Goal: Task Accomplishment & Management: Complete application form

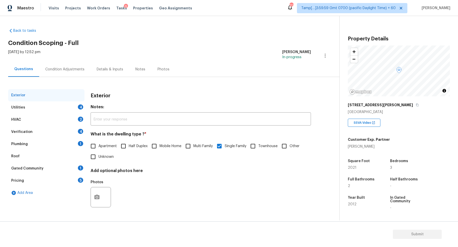
click at [55, 104] on div "Utilities 4" at bounding box center [46, 108] width 76 height 12
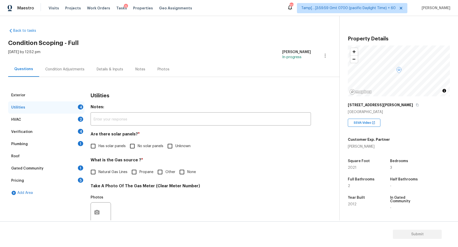
click at [149, 144] on span "No solar panels" at bounding box center [151, 146] width 26 height 5
click at [138, 144] on input "No solar panels" at bounding box center [132, 146] width 11 height 11
checkbox input "true"
click at [103, 176] on label "Natural Gas Lines" at bounding box center [108, 172] width 40 height 11
click at [99, 176] on input "Natural Gas Lines" at bounding box center [93, 172] width 11 height 11
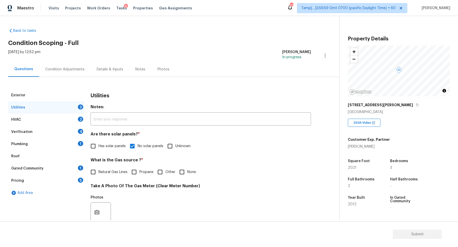
checkbox input "true"
click at [190, 171] on span "None" at bounding box center [191, 172] width 9 height 5
click at [187, 171] on input "None" at bounding box center [182, 172] width 11 height 11
checkbox input "true"
checkbox input "false"
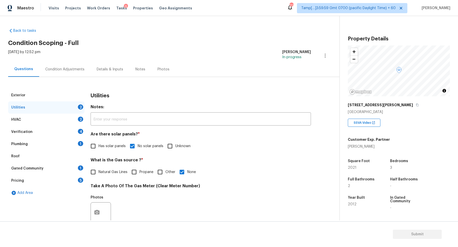
scroll to position [135, 0]
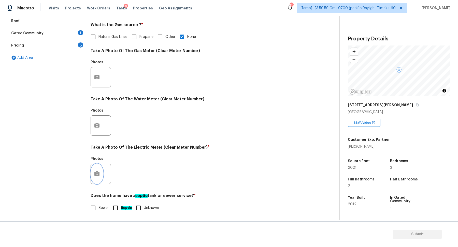
click at [98, 175] on icon "button" at bounding box center [96, 174] width 5 height 5
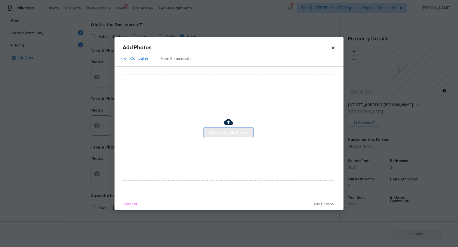
click at [217, 132] on span "Click to Upload Photos" at bounding box center [228, 133] width 41 height 6
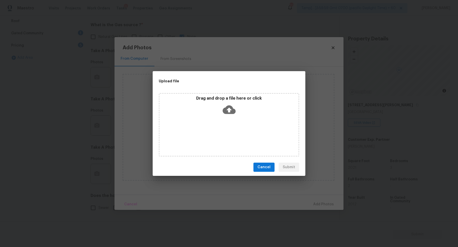
click at [219, 132] on div "Drag and drop a file here or click" at bounding box center [229, 125] width 141 height 64
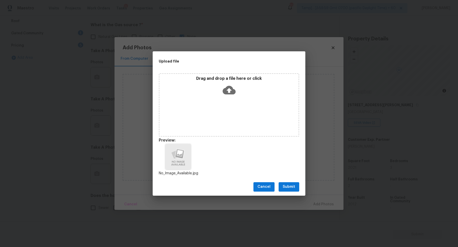
click at [295, 187] on span "Submit" at bounding box center [289, 187] width 12 height 6
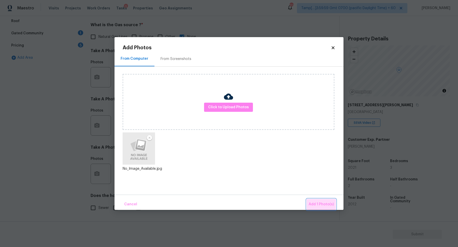
click at [328, 201] on button "Add 1 Photo(s)" at bounding box center [321, 204] width 29 height 11
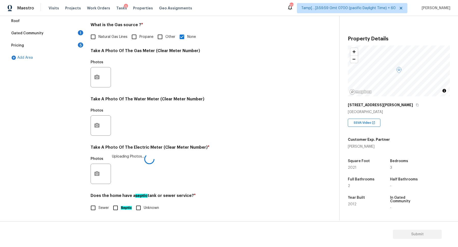
click at [110, 206] on div "Sewer Septic Unknown" at bounding box center [201, 208] width 220 height 11
click at [98, 213] on input "Sewer" at bounding box center [93, 208] width 11 height 11
checkbox input "true"
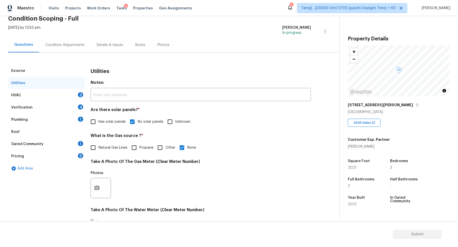
click at [68, 99] on div "HVAC 2" at bounding box center [46, 95] width 76 height 12
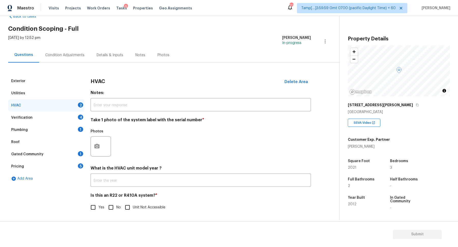
scroll to position [14, 0]
click at [98, 151] on button "button" at bounding box center [97, 147] width 12 height 20
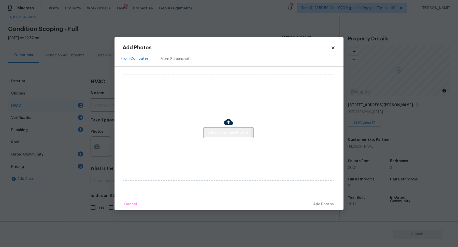
click at [223, 132] on span "Click to Upload Photos" at bounding box center [228, 133] width 41 height 6
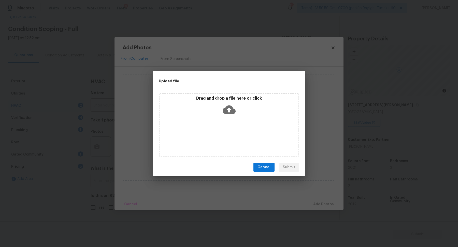
click at [237, 120] on div "Drag and drop a file here or click" at bounding box center [229, 125] width 141 height 64
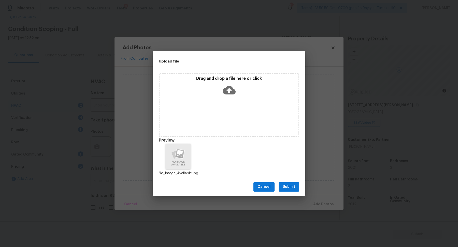
click at [291, 187] on span "Submit" at bounding box center [289, 187] width 12 height 6
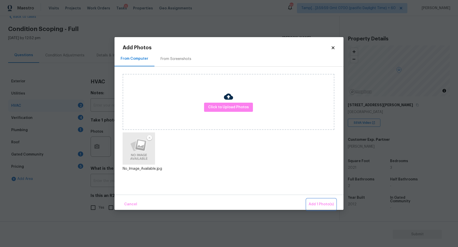
click at [318, 205] on span "Add 1 Photo(s)" at bounding box center [321, 205] width 25 height 6
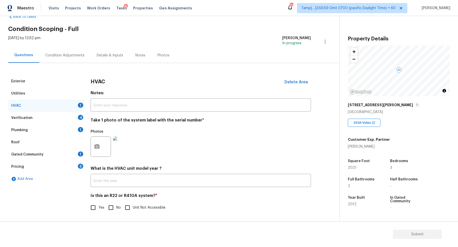
click at [107, 209] on input "No" at bounding box center [111, 208] width 11 height 11
checkbox input "true"
click at [82, 126] on div "Plumbing 1" at bounding box center [46, 130] width 76 height 12
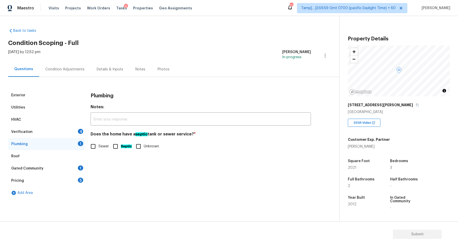
scroll to position [0, 0]
click at [71, 136] on div "Verification 4" at bounding box center [46, 132] width 76 height 12
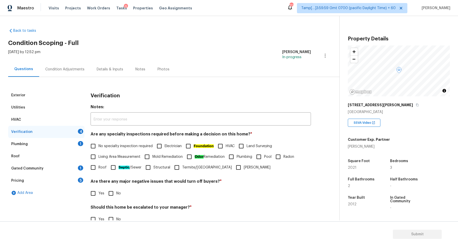
click at [133, 143] on label "No specialty inspection required" at bounding box center [120, 146] width 65 height 11
click at [99, 143] on input "No specialty inspection required" at bounding box center [93, 146] width 11 height 11
checkbox input "true"
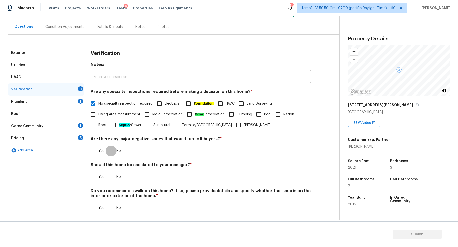
click at [112, 156] on input "No" at bounding box center [111, 151] width 11 height 11
checkbox input "true"
click at [106, 172] on input "No" at bounding box center [111, 177] width 11 height 11
checkbox input "true"
click at [106, 203] on input "No" at bounding box center [111, 208] width 11 height 11
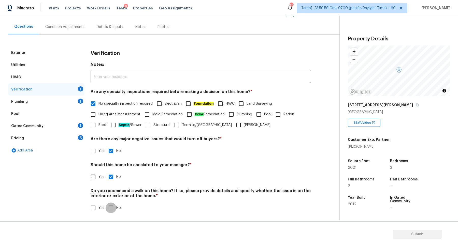
checkbox input "true"
click at [77, 102] on div "Plumbing 1" at bounding box center [46, 102] width 76 height 12
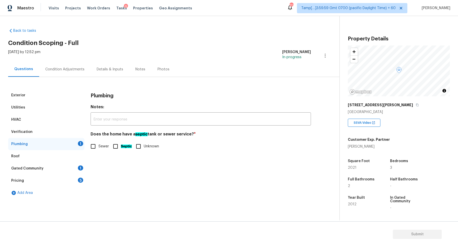
click at [94, 148] on input "Sewer" at bounding box center [93, 146] width 11 height 11
checkbox input "true"
click at [65, 170] on div "Gated Community 1" at bounding box center [46, 169] width 76 height 12
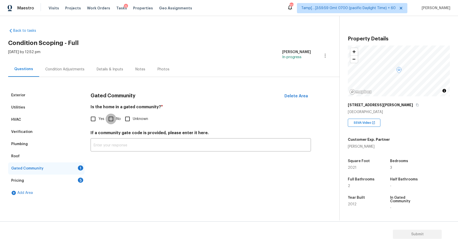
click at [116, 121] on input "No" at bounding box center [111, 119] width 11 height 11
checkbox input "true"
click at [76, 184] on div "Pricing 5" at bounding box center [46, 181] width 76 height 12
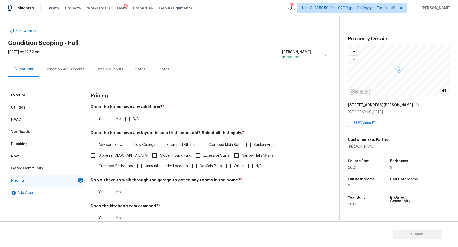
click at [117, 120] on span "No" at bounding box center [118, 119] width 5 height 5
click at [116, 120] on input "No" at bounding box center [111, 119] width 11 height 11
checkbox input "true"
click at [110, 149] on label "Awkward Flow" at bounding box center [105, 145] width 35 height 11
click at [99, 149] on input "Awkward Flow" at bounding box center [93, 145] width 11 height 11
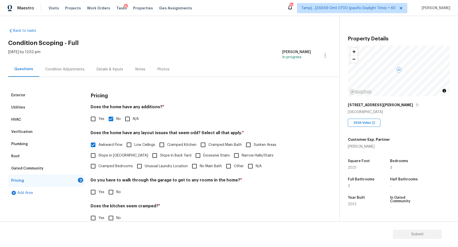
click at [110, 143] on span "Awkward Flow" at bounding box center [111, 145] width 24 height 5
click at [99, 143] on input "Awkward Flow" at bounding box center [93, 145] width 11 height 11
checkbox input "false"
click at [113, 158] on label "Slope in Front Yard" at bounding box center [118, 156] width 60 height 11
click at [99, 158] on input "Slope in Front Yard" at bounding box center [93, 156] width 11 height 11
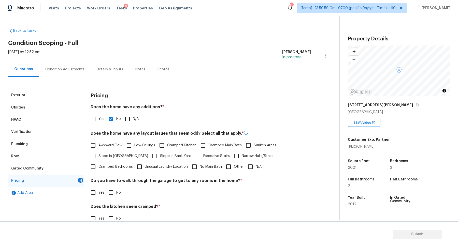
checkbox input "true"
click at [142, 150] on label "Low Ceilings" at bounding box center [140, 145] width 32 height 11
click at [134, 150] on input "Low Ceilings" at bounding box center [129, 145] width 11 height 11
click at [143, 146] on span "Low Ceilings" at bounding box center [144, 145] width 21 height 5
click at [134, 146] on input "Low Ceilings" at bounding box center [129, 145] width 11 height 11
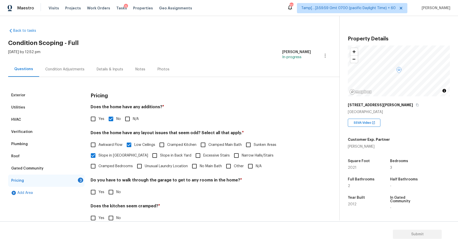
checkbox input "false"
click at [160, 155] on span "Slope in Back Yard" at bounding box center [175, 155] width 31 height 5
click at [149, 155] on input "Slope in Back Yard" at bounding box center [154, 155] width 11 height 11
checkbox input "true"
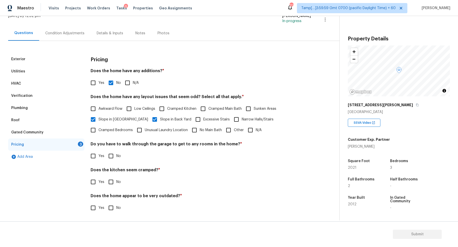
click at [111, 158] on input "No" at bounding box center [111, 156] width 11 height 11
checkbox input "true"
click at [111, 124] on label "Slope in Front Yard" at bounding box center [118, 119] width 60 height 11
click at [99, 124] on input "Slope in Front Yard" at bounding box center [93, 119] width 11 height 11
checkbox input "false"
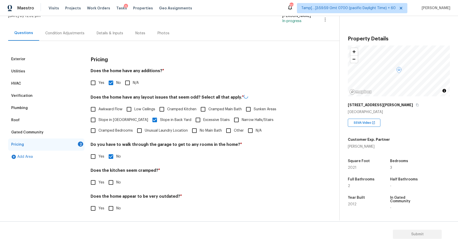
click at [131, 119] on div "Awkward Flow Low Ceilings Cramped Kitchen Cramped Main Bath Sunken Areas Slope …" at bounding box center [201, 120] width 220 height 32
click at [160, 119] on span "Slope in Back Yard" at bounding box center [175, 119] width 31 height 5
click at [155, 119] on input "Slope in Back Yard" at bounding box center [154, 119] width 11 height 11
checkbox input "false"
click at [245, 133] on input "N/A" at bounding box center [250, 130] width 11 height 11
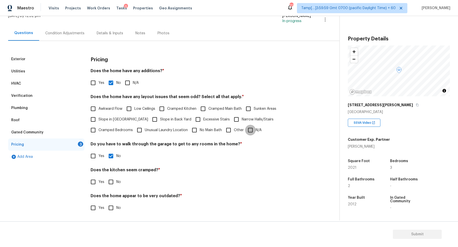
checkbox input "true"
click at [117, 180] on span "No" at bounding box center [118, 182] width 5 height 5
click at [116, 180] on input "No" at bounding box center [111, 182] width 11 height 11
checkbox input "true"
click at [106, 203] on input "No" at bounding box center [111, 208] width 11 height 11
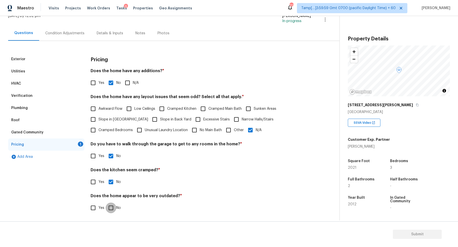
checkbox input "true"
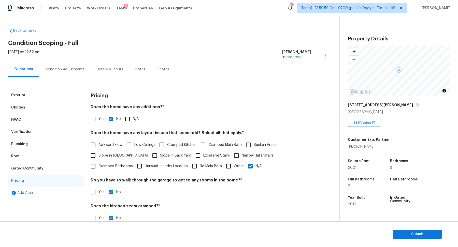
click at [67, 75] on div "Condition Adjustments" at bounding box center [64, 69] width 51 height 15
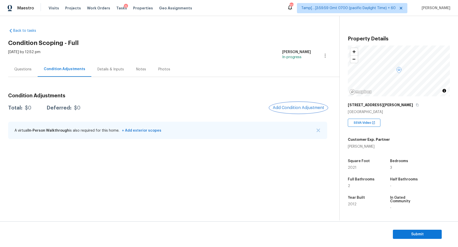
click at [305, 110] on span "Add Condition Adjustment" at bounding box center [298, 108] width 51 height 5
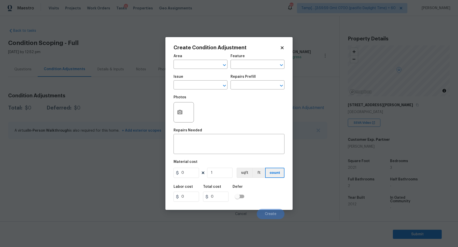
click at [212, 70] on span "Area ​" at bounding box center [201, 61] width 54 height 21
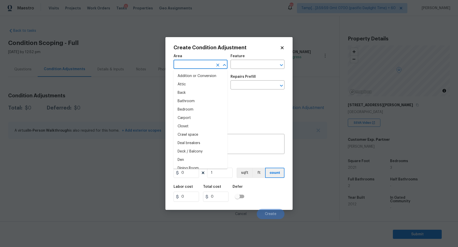
click at [205, 67] on input "text" at bounding box center [194, 65] width 40 height 8
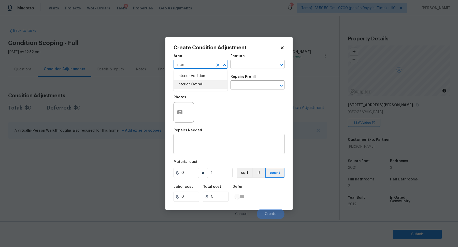
click at [206, 87] on li "Interior Overall" at bounding box center [201, 84] width 54 height 8
type input "Interior Overall"
click at [206, 87] on input "text" at bounding box center [194, 86] width 40 height 8
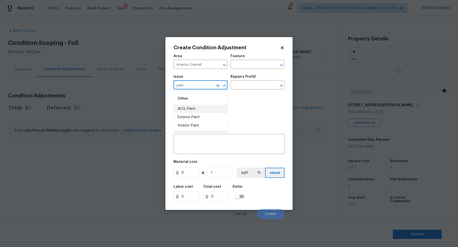
click at [212, 111] on li "ACQ: Paint" at bounding box center [201, 109] width 54 height 8
type input "ACQ: Paint"
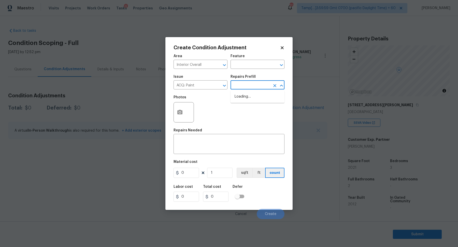
click at [253, 87] on input "text" at bounding box center [251, 86] width 40 height 8
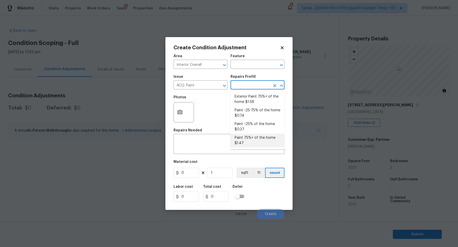
click at [263, 136] on li "Paint 75%+ of the home $1.47" at bounding box center [258, 141] width 54 height 14
type input "Acquisition"
type textarea "Acquisition Scope: 75%+ of the home will likely require interior paint"
type input "1.47"
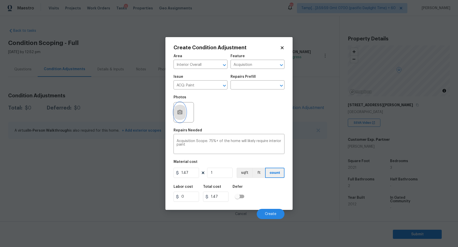
click at [184, 116] on button "button" at bounding box center [180, 113] width 12 height 20
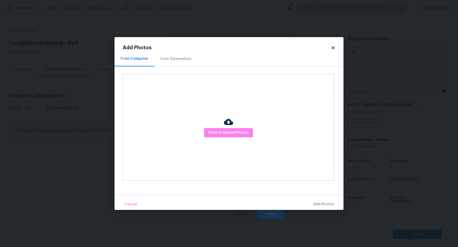
click at [229, 141] on div "Click to Upload Photos" at bounding box center [229, 127] width 212 height 107
click at [240, 134] on span "Click to Upload Photos" at bounding box center [228, 133] width 41 height 6
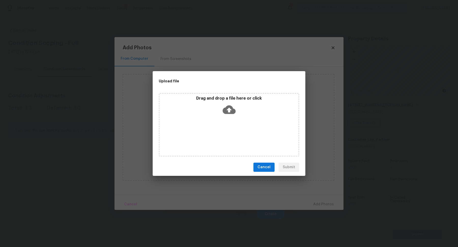
click at [247, 126] on div "Drag and drop a file here or click" at bounding box center [229, 125] width 141 height 64
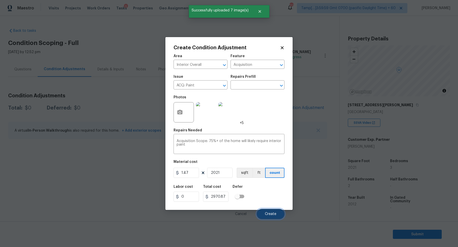
click at [272, 215] on span "Create" at bounding box center [270, 215] width 11 height 4
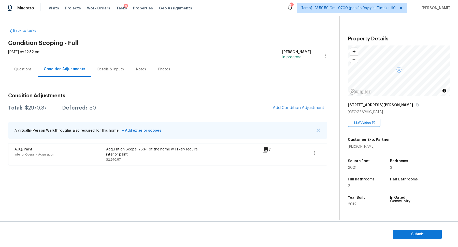
click at [291, 115] on div "Condition Adjustments Total: $2970.87 Deferred: $0 Add Condition Adjustment A v…" at bounding box center [167, 127] width 319 height 76
click at [295, 113] on button "Add Condition Adjustment" at bounding box center [299, 108] width 58 height 11
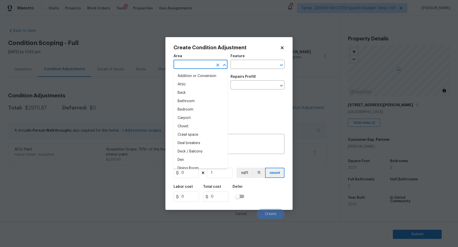
click at [192, 64] on input "text" at bounding box center [194, 65] width 40 height 8
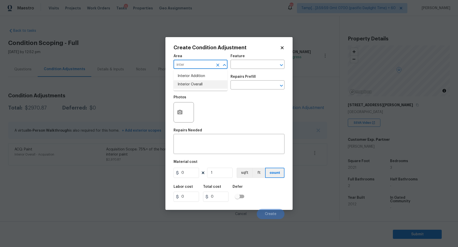
click at [178, 86] on li "Interior Overall" at bounding box center [201, 84] width 54 height 8
type input "Interior Overall"
click at [178, 86] on input "text" at bounding box center [194, 86] width 40 height 8
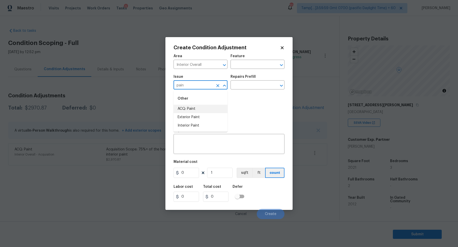
click at [199, 85] on input "pain" at bounding box center [194, 86] width 40 height 8
click at [204, 110] on li "ACQ: Flooring" at bounding box center [201, 109] width 54 height 8
type input "ACQ: Flooring"
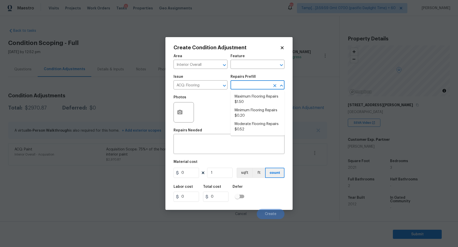
click at [265, 84] on input "text" at bounding box center [251, 86] width 40 height 8
click at [260, 110] on li "Minimum Flooring Repairs $0.20" at bounding box center [258, 113] width 54 height 14
type input "Acquisition"
type textarea "Acquisition Scope: Minimum flooring repairs"
type input "0.2"
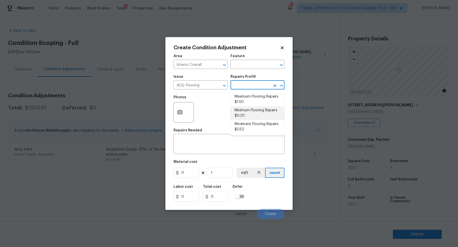
type input "0.2"
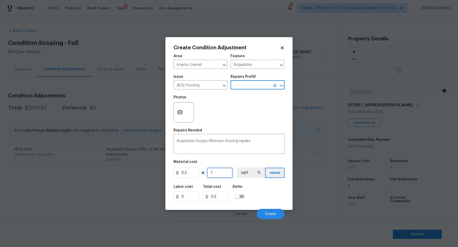
click at [223, 171] on input "1" at bounding box center [219, 173] width 25 height 10
type input "2"
type input "0.4"
type input "20"
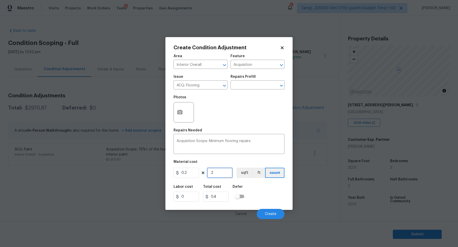
type input "4"
type input "202"
type input "40.4"
type input "2021"
type input "404.2"
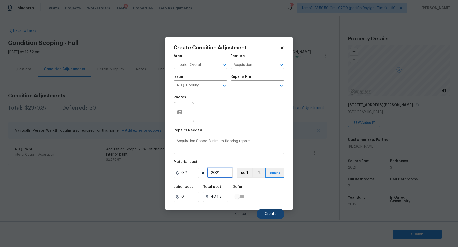
type input "2021"
click at [280, 215] on button "Create" at bounding box center [271, 214] width 28 height 10
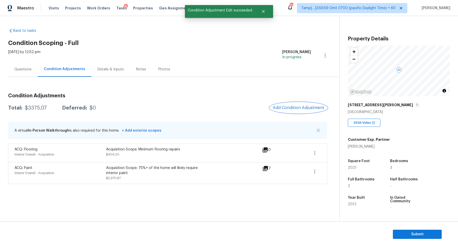
click at [309, 109] on span "Add Condition Adjustment" at bounding box center [298, 108] width 51 height 5
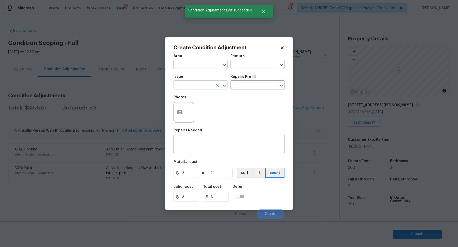
drag, startPoint x: 225, startPoint y: 84, endPoint x: 217, endPoint y: 82, distance: 8.0
click at [224, 84] on icon "Open" at bounding box center [224, 86] width 6 height 6
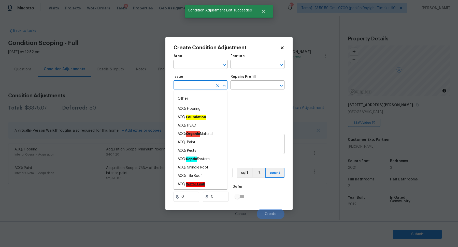
click at [217, 82] on div "​" at bounding box center [201, 86] width 54 height 8
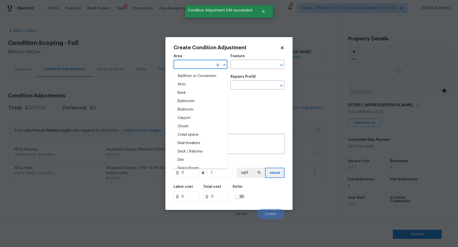
click at [212, 65] on input "text" at bounding box center [194, 65] width 40 height 8
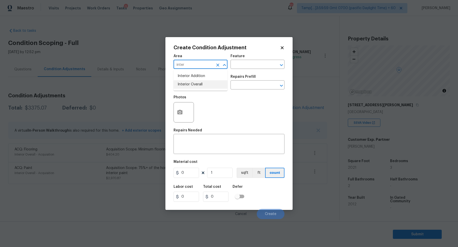
click at [200, 86] on li "Interior Overall" at bounding box center [201, 84] width 54 height 8
type input "Interior Overall"
click at [200, 86] on input "text" at bounding box center [194, 86] width 40 height 8
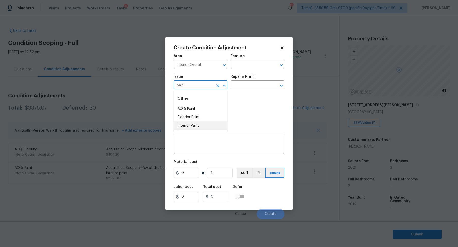
click at [207, 122] on li "Interior Paint" at bounding box center [201, 126] width 54 height 8
type input "Interior Paint"
click at [266, 91] on div "Issue Interior Paint ​ Repairs Prefill ​" at bounding box center [229, 82] width 111 height 21
click at [267, 86] on input "text" at bounding box center [251, 86] width 40 height 8
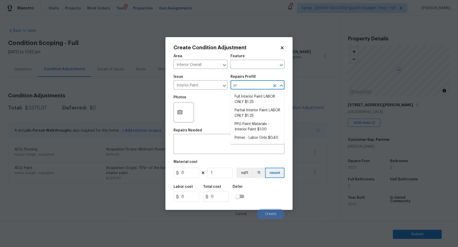
type input "pri"
click at [272, 99] on li "Primer - Labor Only $0.40" at bounding box center [258, 97] width 54 height 8
type input "Overall Paint"
type textarea "Interior primer - PRIMER PROVIDED BY OPENDOOR - All nails, screws, drywall anch…"
type input "0.4"
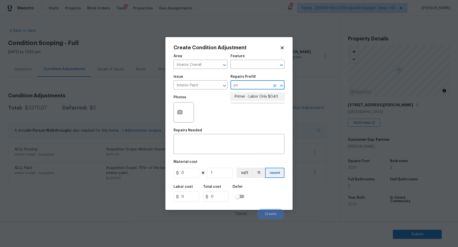
type input "0.4"
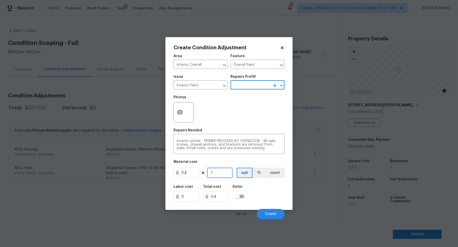
click at [223, 178] on input "1" at bounding box center [219, 173] width 25 height 10
type input "2"
type input "0.8"
type input "20"
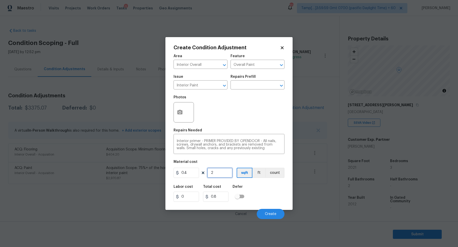
type input "8"
type input "202"
type input "80.8"
type input "2021"
type input "808.4"
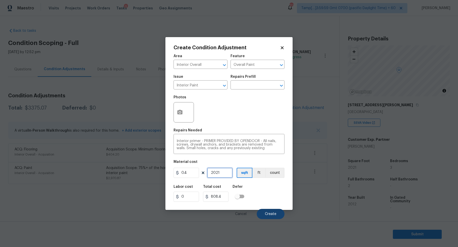
type input "2021"
click at [266, 210] on button "Create" at bounding box center [271, 214] width 28 height 10
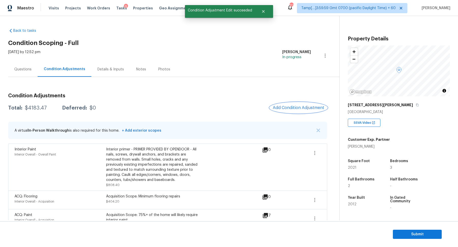
click at [279, 107] on span "Add Condition Adjustment" at bounding box center [298, 108] width 51 height 5
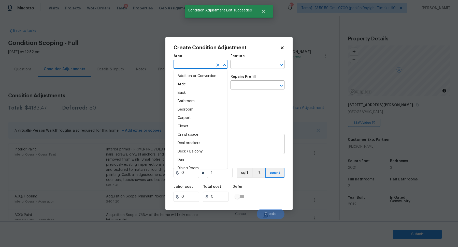
click at [206, 64] on input "text" at bounding box center [194, 65] width 40 height 8
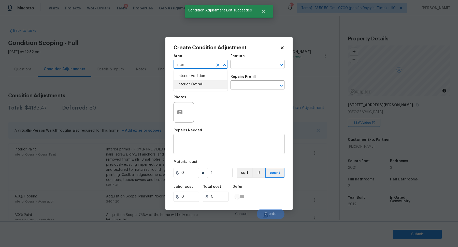
click at [195, 88] on li "Interior Overall" at bounding box center [201, 84] width 54 height 8
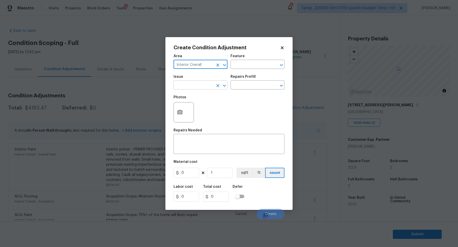
type input "Interior Overall"
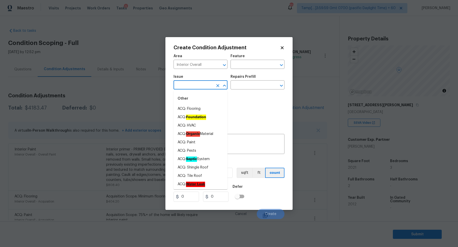
click at [195, 82] on input "text" at bounding box center [194, 86] width 40 height 8
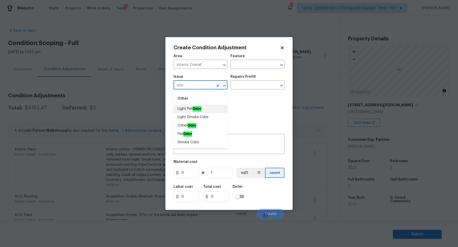
click at [180, 109] on li "Light Pet Odor" at bounding box center [201, 109] width 54 height 8
type input "Light Pet Odor"
click at [270, 86] on input "text" at bounding box center [251, 86] width 40 height 8
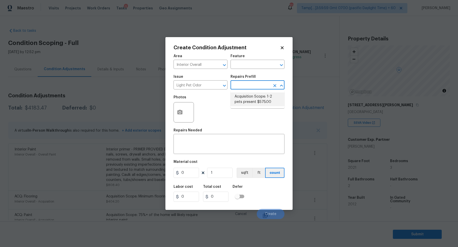
click at [271, 98] on li "Acquisition Scope: 1-2 pets present $575.00" at bounding box center [258, 100] width 54 height 14
type textarea "Acquisition Scope: 1-2 pets present"
type input "575"
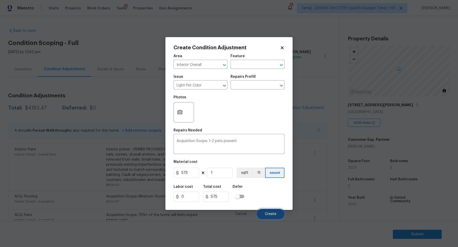
click at [266, 217] on button "Create" at bounding box center [271, 214] width 28 height 10
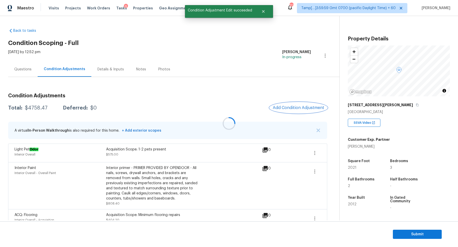
click at [302, 112] on button "Add Condition Adjustment" at bounding box center [299, 108] width 58 height 11
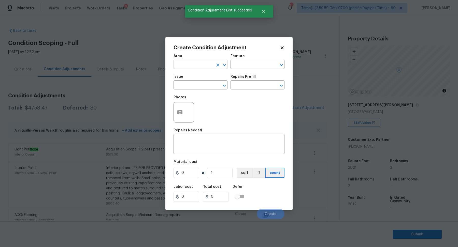
click at [202, 66] on input "text" at bounding box center [194, 65] width 40 height 8
click at [187, 88] on li "Exterior Overall" at bounding box center [201, 84] width 54 height 8
type input "Exterior Overall"
click at [187, 88] on input "text" at bounding box center [194, 86] width 40 height 8
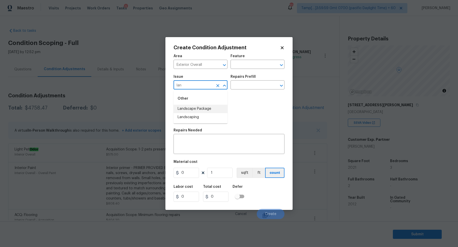
click at [210, 110] on li "Landscape Package" at bounding box center [201, 109] width 54 height 8
type input "Landscape Package"
click at [241, 88] on input "text" at bounding box center [251, 86] width 40 height 8
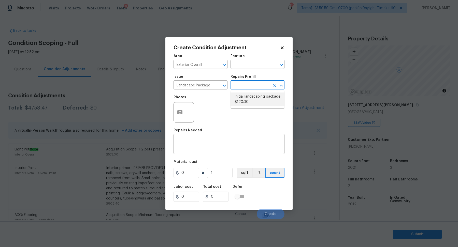
click at [252, 103] on li "Initial landscaping package $120.00" at bounding box center [258, 100] width 54 height 14
type input "Home Readiness Packages"
type textarea "Mowing of grass up to 6" in height. Mow, edge along driveways & sidewalks, trim…"
type input "120"
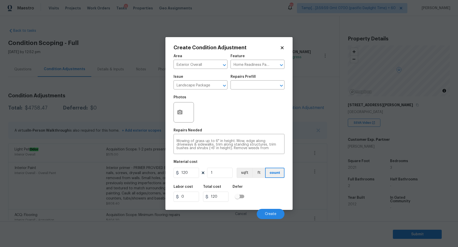
click at [186, 114] on div at bounding box center [184, 112] width 20 height 20
click at [184, 114] on button "button" at bounding box center [180, 113] width 12 height 20
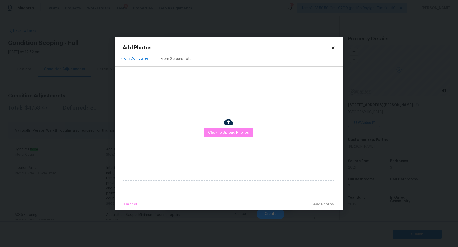
click at [161, 64] on div "From Screenshots" at bounding box center [176, 58] width 43 height 15
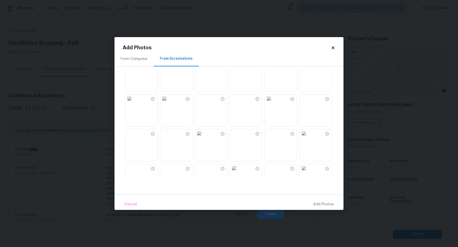
scroll to position [451, 0]
click at [128, 58] on div "From Computer" at bounding box center [134, 59] width 27 height 5
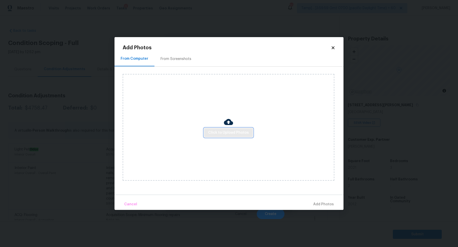
click at [213, 131] on span "Click to Upload Photos" at bounding box center [228, 133] width 41 height 6
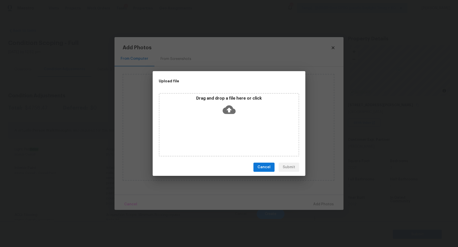
click at [228, 122] on div "Drag and drop a file here or click" at bounding box center [229, 125] width 141 height 64
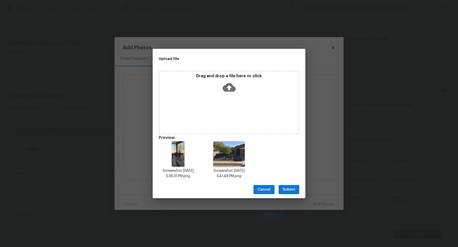
click at [295, 188] on span "Submit" at bounding box center [289, 190] width 12 height 6
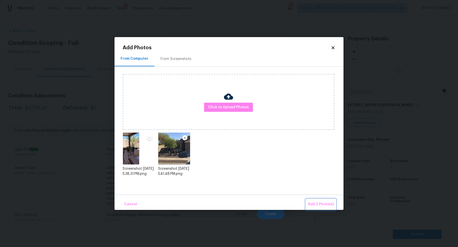
click at [324, 203] on span "Add 2 Photo(s)" at bounding box center [321, 205] width 26 height 6
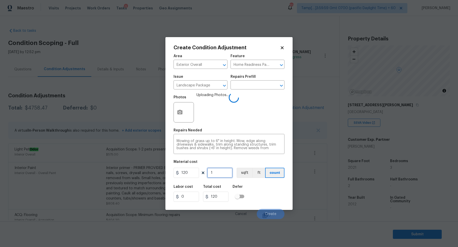
click at [227, 176] on input "1" at bounding box center [219, 173] width 25 height 10
click at [195, 176] on input "120" at bounding box center [186, 173] width 25 height 10
type input "200"
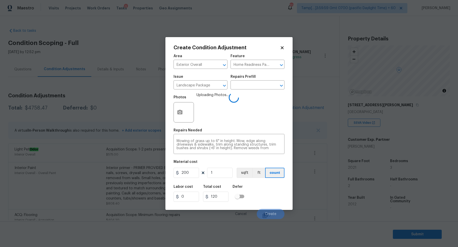
type input "200"
click at [261, 189] on div "Labor cost 0 Total cost 200 Defer" at bounding box center [229, 193] width 111 height 23
click at [268, 212] on button "Create" at bounding box center [271, 214] width 28 height 10
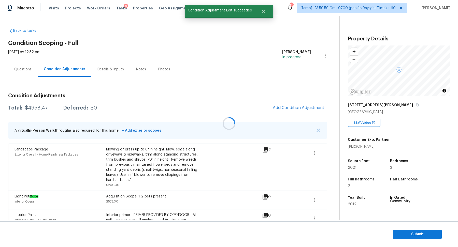
click at [287, 104] on div at bounding box center [229, 123] width 458 height 247
click at [287, 104] on button "Add Condition Adjustment" at bounding box center [299, 108] width 58 height 11
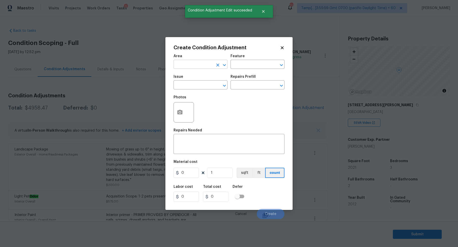
click at [208, 66] on input "text" at bounding box center [194, 65] width 40 height 8
click at [193, 84] on li "Exterior Overall" at bounding box center [201, 84] width 54 height 8
type input "Exterior Overall"
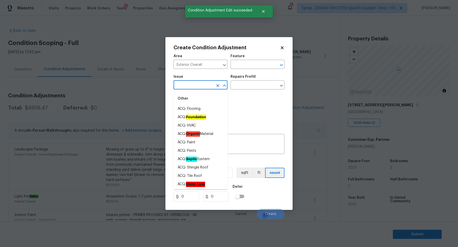
click at [193, 84] on input "text" at bounding box center [194, 86] width 40 height 8
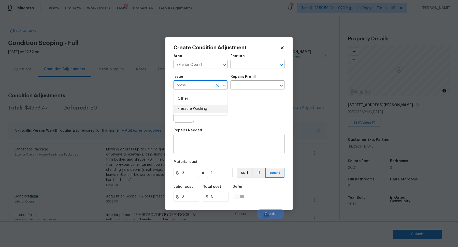
click at [203, 112] on li "Pressure Washing" at bounding box center [201, 109] width 54 height 8
click at [205, 84] on input "Pressure Washing" at bounding box center [194, 86] width 40 height 8
type input "Pressure Washing"
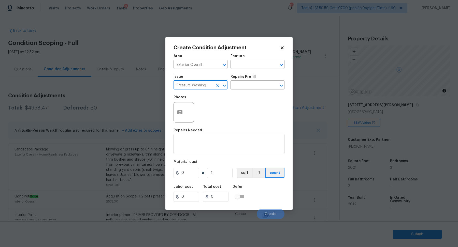
click at [227, 147] on textarea at bounding box center [229, 145] width 105 height 11
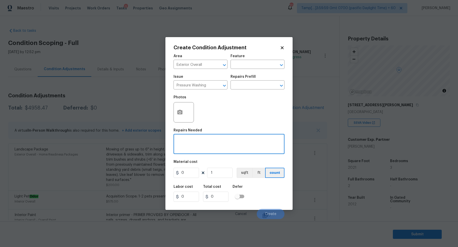
paste textarea "Pressure Washing"
type textarea "Pressure Washing"
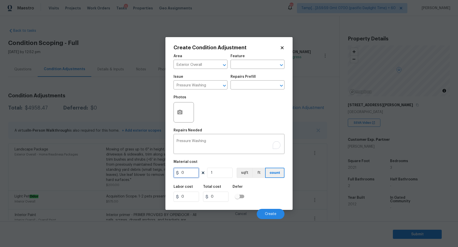
click at [183, 177] on input "0" at bounding box center [186, 173] width 25 height 10
type input "200"
click at [265, 216] on button "Create" at bounding box center [271, 214] width 28 height 10
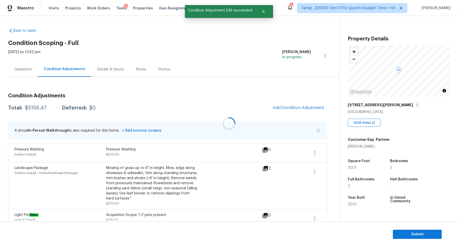
click at [314, 103] on div at bounding box center [229, 123] width 458 height 247
click at [309, 105] on button "Add Condition Adjustment" at bounding box center [299, 108] width 58 height 11
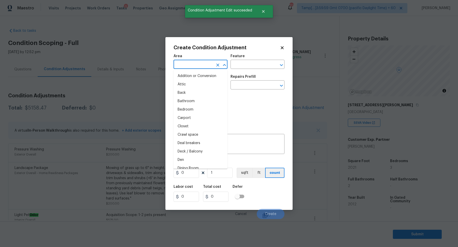
click at [206, 65] on input "text" at bounding box center [194, 65] width 40 height 8
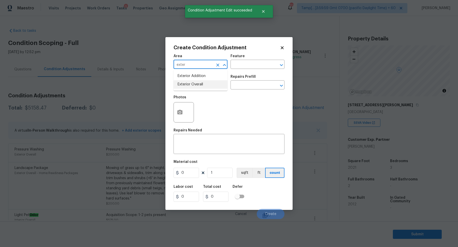
click at [193, 86] on li "Exterior Overall" at bounding box center [201, 84] width 54 height 8
type input "Exterior Overall"
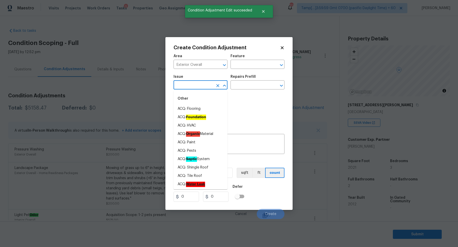
click at [193, 86] on input "text" at bounding box center [194, 86] width 40 height 8
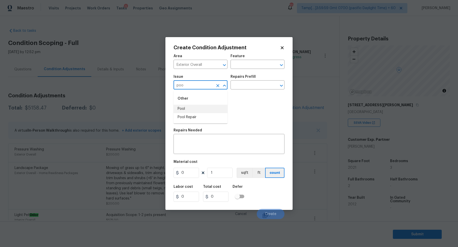
click at [211, 118] on li "Pool Repair" at bounding box center [201, 117] width 54 height 8
type input "Pool Repair"
click at [256, 88] on input "text" at bounding box center [251, 86] width 40 height 8
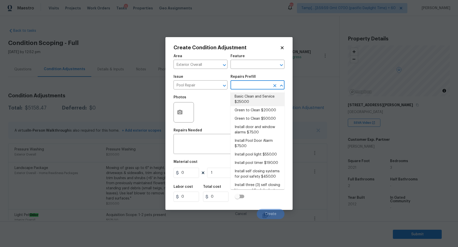
click at [256, 97] on li "Basic Clean and Service $250.00" at bounding box center [258, 100] width 54 height 14
type input "Pool"
type textarea "basic clean and service, balance chems, repair minor leaks at equipment, etc"
type input "250"
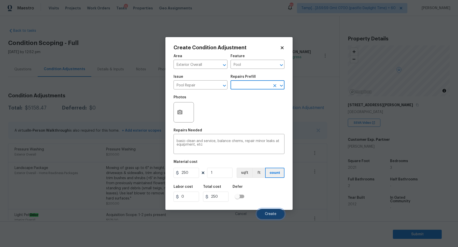
click at [268, 215] on span "Create" at bounding box center [270, 215] width 11 height 4
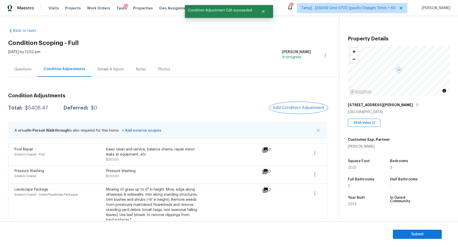
click at [296, 105] on button "Add Condition Adjustment" at bounding box center [299, 108] width 58 height 11
click at [164, 81] on body "Maestro Visits Projects Work Orders Tasks 9 Properties Geo Assignments 711 Tamp…" at bounding box center [229, 123] width 458 height 247
click at [44, 108] on div "$5408.47" at bounding box center [36, 108] width 23 height 5
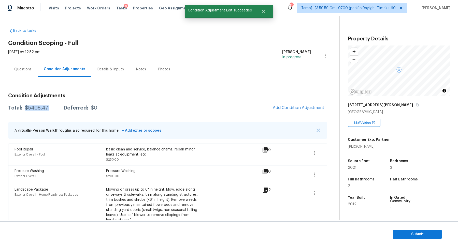
copy div "$5408.47"
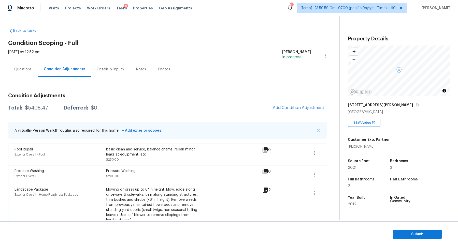
click at [19, 73] on div "Questions" at bounding box center [23, 69] width 30 height 15
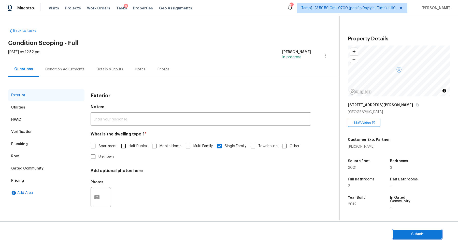
click at [422, 238] on button "Submit" at bounding box center [417, 234] width 49 height 9
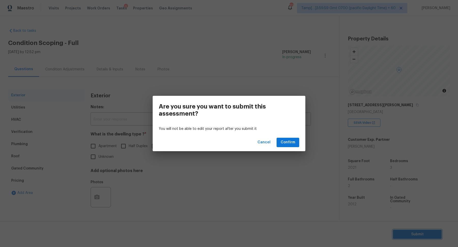
click at [101, 77] on div "Are you sure you want to submit this assessment? You will not be able to edit y…" at bounding box center [229, 123] width 458 height 247
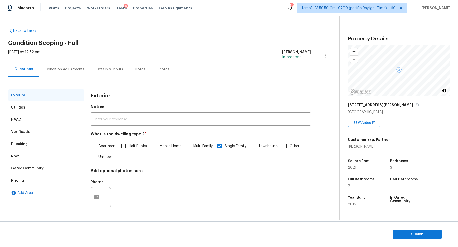
click at [65, 68] on div "Condition Adjustments" at bounding box center [64, 69] width 39 height 5
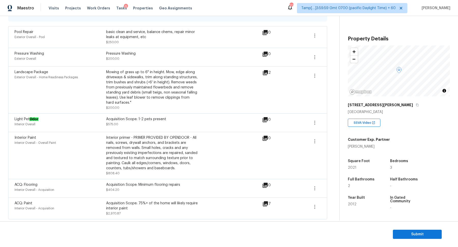
scroll to position [36, 0]
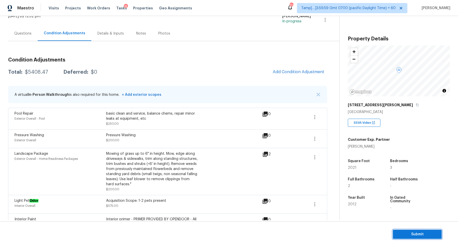
click at [400, 231] on button "Submit" at bounding box center [417, 234] width 49 height 9
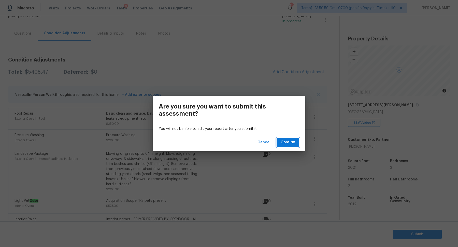
click at [284, 141] on span "Confirm" at bounding box center [288, 143] width 15 height 6
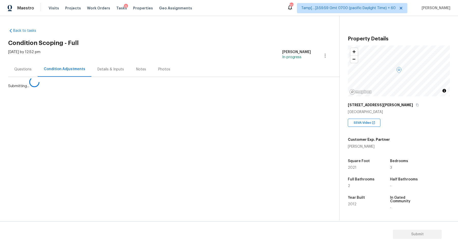
scroll to position [0, 0]
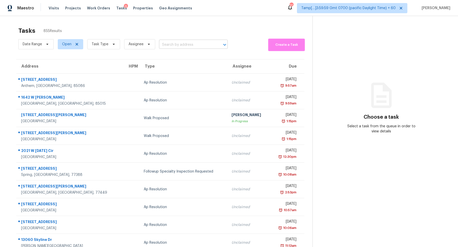
click at [215, 43] on div at bounding box center [221, 44] width 13 height 7
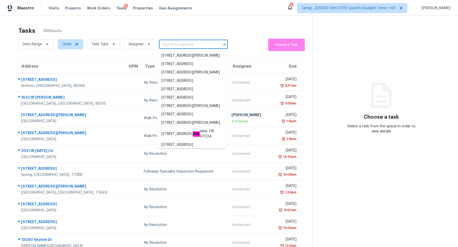
paste input "22 Valencia Ln, Newnan, GA 30263"
type input "22 Valencia Ln, Newnan, GA 30263"
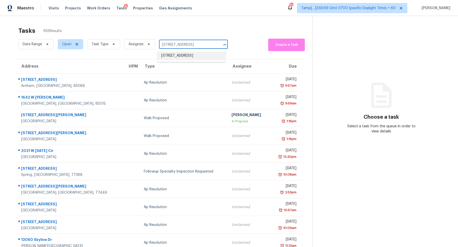
click at [179, 60] on li "22 Valencia Ln, Newnan, GA 30263" at bounding box center [191, 56] width 69 height 8
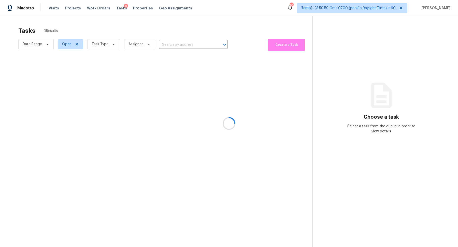
type input "22 Valencia Ln, Newnan, GA 30263"
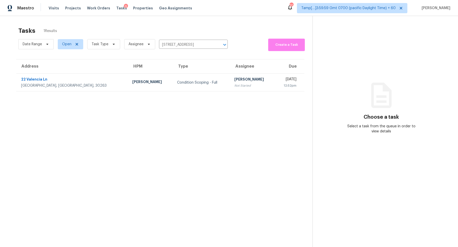
click at [225, 94] on section "Tasks 1 Results Date Range Open Task Type Assignee 22 Valencia Ln, Newnan, GA 3…" at bounding box center [160, 143] width 304 height 239
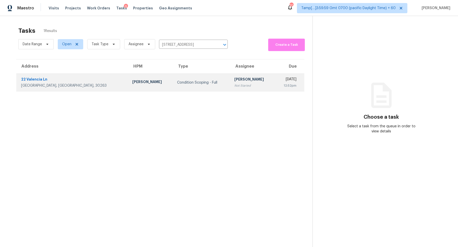
click at [230, 91] on td "Hariharan GV Not Started" at bounding box center [252, 83] width 45 height 18
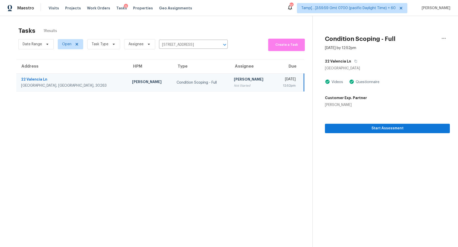
click at [369, 134] on section "Condition Scoping - Full Oct 9th 2025 by 12:52pm 22 Valencia Ln Newnan, GA 3026…" at bounding box center [381, 139] width 137 height 247
click at [387, 121] on div "Start Assessment" at bounding box center [387, 121] width 125 height 26
click at [387, 126] on span "Start Assessment" at bounding box center [387, 129] width 117 height 6
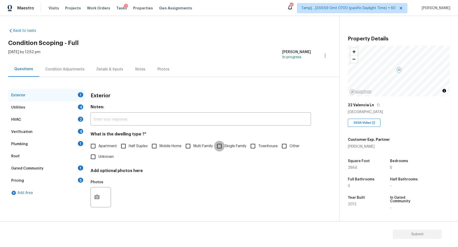
click at [224, 147] on input "Single Family" at bounding box center [219, 146] width 11 height 11
checkbox input "true"
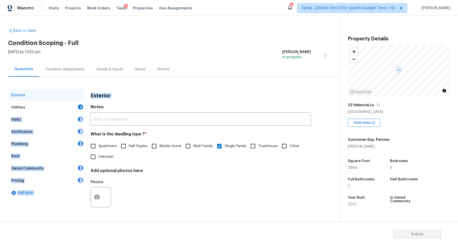
click at [87, 106] on div "Exterior Utilities 4 HVAC 2 Verification 4 Plumbing 1 Roof Gated Community 1 Pr…" at bounding box center [167, 153] width 319 height 128
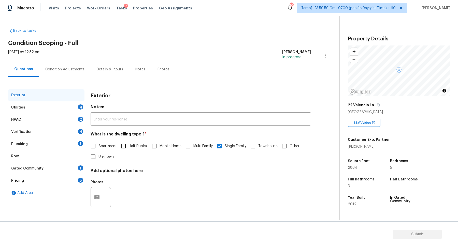
click at [76, 106] on div "Utilities 4" at bounding box center [46, 108] width 76 height 12
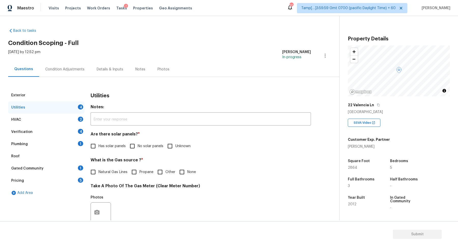
click at [134, 150] on input "No solar panels" at bounding box center [132, 146] width 11 height 11
checkbox input "true"
click at [109, 164] on h4 "What is the Gas source ? *" at bounding box center [201, 161] width 220 height 7
click at [110, 170] on span "Natural Gas Lines" at bounding box center [113, 172] width 29 height 5
click at [99, 170] on input "Natural Gas Lines" at bounding box center [93, 172] width 11 height 11
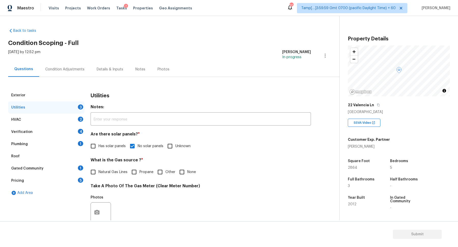
checkbox input "true"
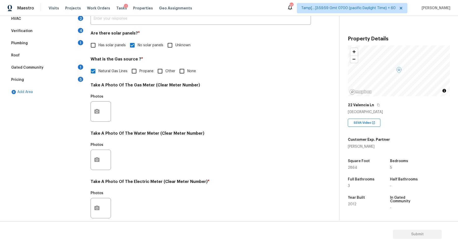
scroll to position [135, 0]
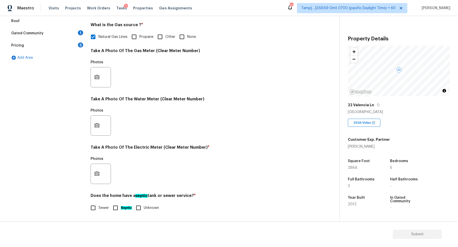
click at [90, 172] on div "Exterior Utilities 2 HVAC 2 Verification 4 Plumbing 1 Roof Gated Community 1 Pr…" at bounding box center [167, 87] width 319 height 266
click at [100, 175] on button "button" at bounding box center [97, 174] width 12 height 20
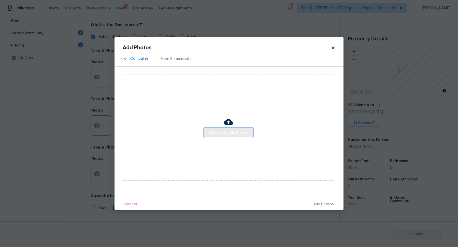
click at [240, 131] on span "Click to Upload Photos" at bounding box center [228, 133] width 41 height 6
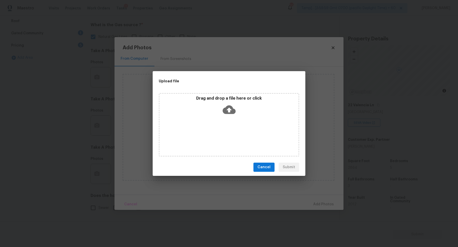
click at [237, 119] on div "Drag and drop a file here or click" at bounding box center [229, 125] width 141 height 64
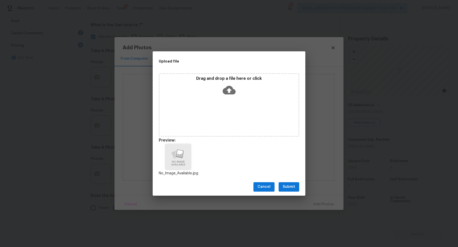
click at [301, 186] on div "Cancel Submit" at bounding box center [229, 187] width 153 height 18
click at [298, 187] on button "Submit" at bounding box center [289, 187] width 21 height 9
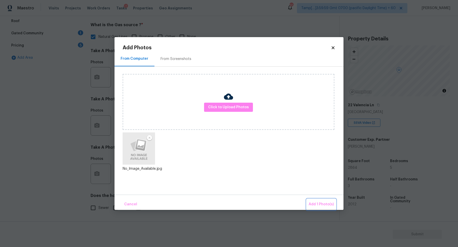
click at [314, 201] on button "Add 1 Photo(s)" at bounding box center [321, 204] width 29 height 11
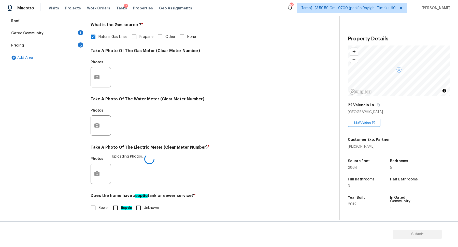
click at [103, 206] on span "Sewer" at bounding box center [104, 208] width 10 height 5
click at [99, 206] on input "Sewer" at bounding box center [93, 208] width 11 height 11
checkbox input "true"
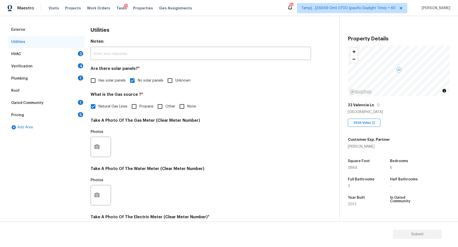
scroll to position [5, 0]
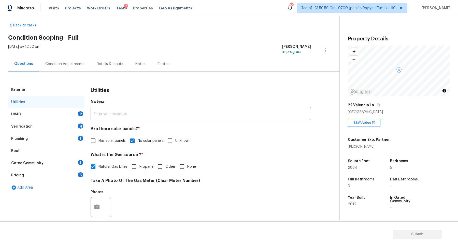
click at [54, 115] on div "HVAC 2" at bounding box center [46, 114] width 76 height 12
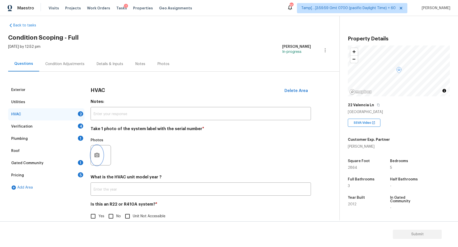
click at [103, 157] on button "button" at bounding box center [97, 156] width 12 height 20
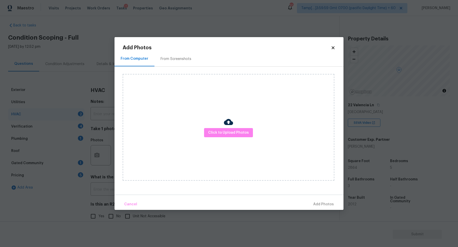
click at [220, 137] on div "Click to Upload Photos" at bounding box center [229, 127] width 212 height 107
click at [222, 136] on button "Click to Upload Photos" at bounding box center [228, 132] width 49 height 9
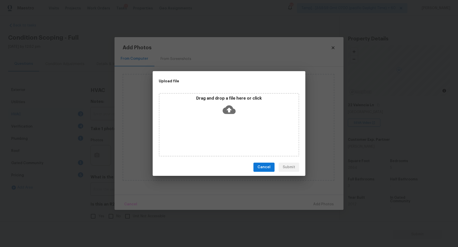
click at [233, 122] on div "Drag and drop a file here or click" at bounding box center [229, 125] width 141 height 64
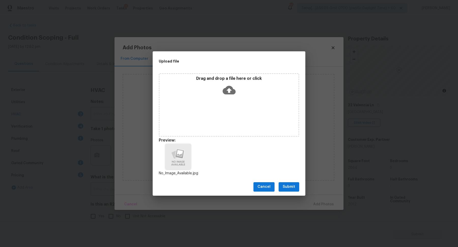
click at [290, 184] on button "Submit" at bounding box center [289, 187] width 21 height 9
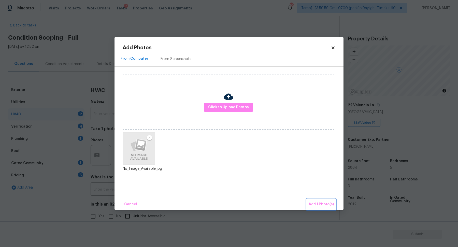
click at [314, 209] on button "Add 1 Photo(s)" at bounding box center [321, 204] width 29 height 11
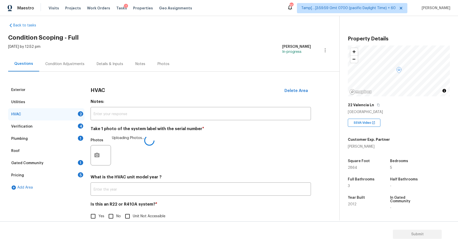
click at [115, 217] on input "No" at bounding box center [111, 216] width 11 height 11
checkbox input "true"
click at [67, 130] on div "Verification 4" at bounding box center [46, 127] width 76 height 12
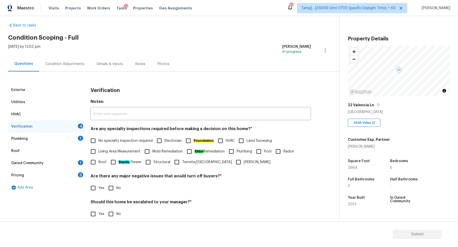
click at [125, 140] on span "No specialty inspection required" at bounding box center [126, 140] width 54 height 5
click at [99, 140] on input "No specialty inspection required" at bounding box center [93, 141] width 11 height 11
checkbox input "true"
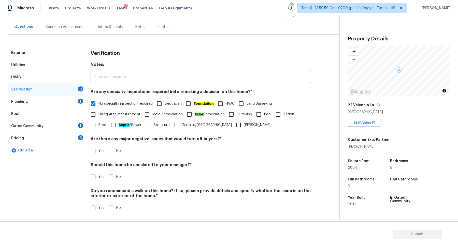
click at [112, 145] on div "Are there any major negative issues that would turn off buyers? * Yes No" at bounding box center [201, 147] width 220 height 20
click at [113, 149] on input "No" at bounding box center [111, 151] width 11 height 11
checkbox input "true"
click at [114, 178] on input "No" at bounding box center [111, 177] width 11 height 11
checkbox input "true"
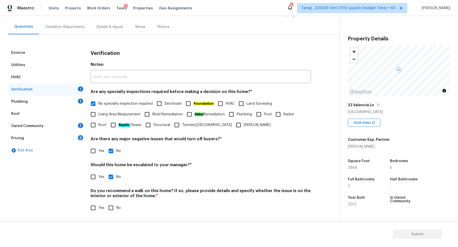
click at [113, 206] on input "No" at bounding box center [111, 208] width 11 height 11
checkbox input "true"
click at [69, 103] on div "Plumbing 1" at bounding box center [46, 102] width 76 height 12
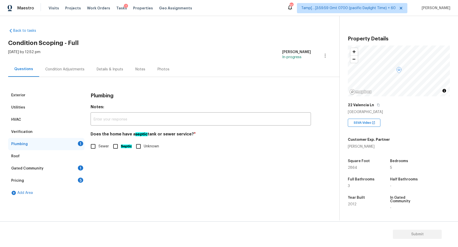
click at [102, 144] on span "Sewer" at bounding box center [104, 146] width 10 height 5
click at [99, 144] on input "Sewer" at bounding box center [93, 146] width 11 height 11
checkbox input "true"
click at [76, 162] on div "Roof" at bounding box center [46, 156] width 76 height 12
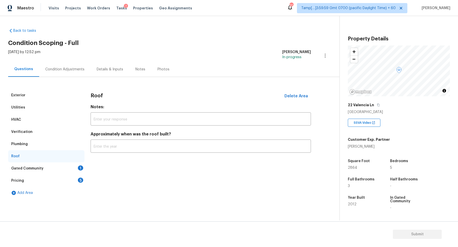
click at [76, 165] on div "Gated Community 1" at bounding box center [46, 169] width 76 height 12
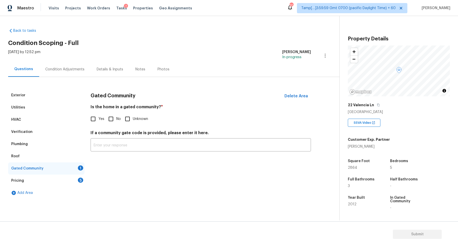
click at [111, 125] on div "Gated Community Delete Area Is the home in a gated community? * Yes No Unknown …" at bounding box center [201, 123] width 220 height 68
click at [113, 117] on input "No" at bounding box center [111, 119] width 11 height 11
checkbox input "true"
click at [72, 183] on div "Pricing 5" at bounding box center [46, 181] width 76 height 12
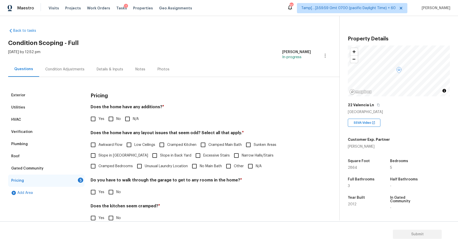
click at [108, 117] on input "No" at bounding box center [111, 119] width 11 height 11
checkbox input "true"
click at [97, 119] on input "Yes" at bounding box center [93, 119] width 11 height 11
checkbox input "true"
checkbox input "false"
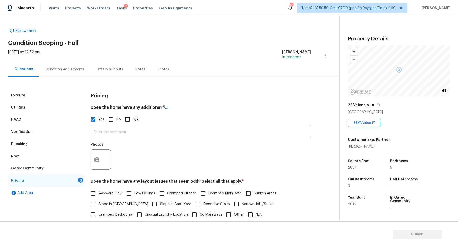
click at [122, 128] on input "text" at bounding box center [201, 133] width 220 height 12
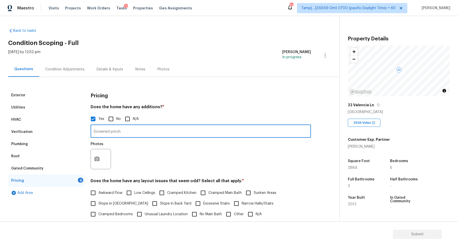
type input "Screened porch"
click at [100, 163] on button "button" at bounding box center [97, 159] width 12 height 20
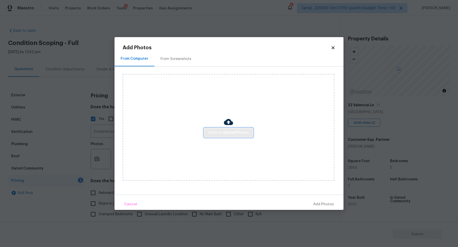
click at [223, 133] on span "Click to Upload Photos" at bounding box center [228, 133] width 41 height 6
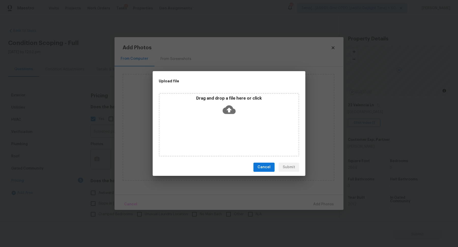
click at [239, 119] on div "Drag and drop a file here or click" at bounding box center [229, 125] width 141 height 64
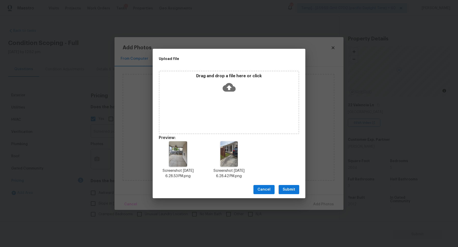
click at [295, 187] on span "Submit" at bounding box center [289, 190] width 12 height 6
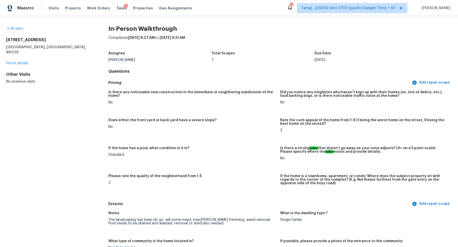
scroll to position [16, 0]
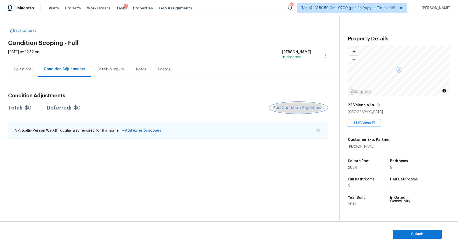
click at [299, 111] on button "Add Condition Adjustment" at bounding box center [299, 108] width 58 height 11
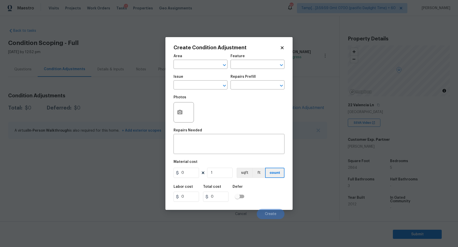
click at [208, 70] on span "Area ​" at bounding box center [201, 61] width 54 height 21
click at [203, 66] on input "text" at bounding box center [194, 65] width 40 height 8
click at [203, 81] on li "Interior Overall" at bounding box center [201, 84] width 54 height 8
type input "Interior Overall"
click at [203, 81] on div "Issue" at bounding box center [201, 78] width 54 height 7
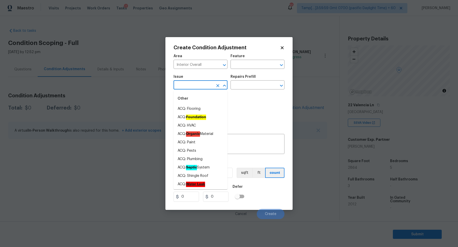
click at [201, 85] on input "text" at bounding box center [194, 86] width 40 height 8
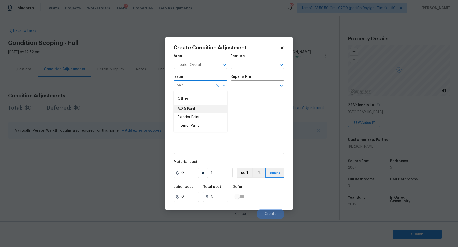
click at [191, 112] on li "ACQ: Paint" at bounding box center [201, 109] width 54 height 8
type input "ACQ: Paint"
click at [263, 85] on input "text" at bounding box center [251, 86] width 40 height 8
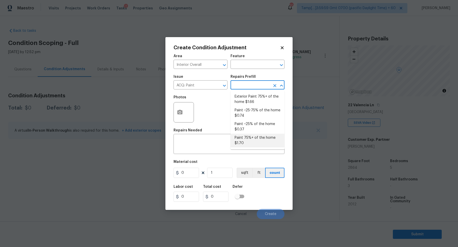
click at [256, 149] on ul "Exterior Paint 75%+ of the home $1.66 Paint ~25-75% of the home $0.74 Paint ~25…" at bounding box center [258, 120] width 54 height 59
click at [255, 145] on li "Paint 75%+ of the home $1.70" at bounding box center [258, 141] width 54 height 14
type input "Acquisition"
type textarea "Acquisition Scope: 75%+ of the home will likely require interior paint"
type input "1.7"
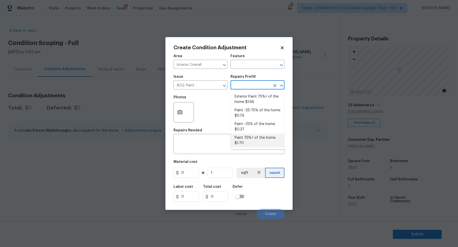
type input "1.7"
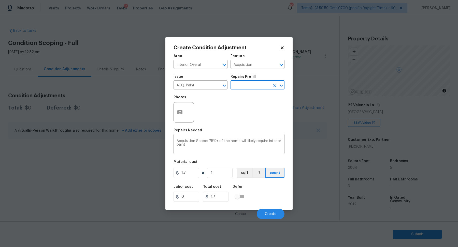
click at [256, 89] on input "text" at bounding box center [251, 86] width 40 height 8
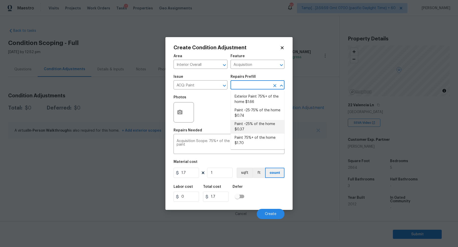
click at [261, 129] on li "Paint ~25% of the home $0.37" at bounding box center [258, 127] width 54 height 14
type textarea "Acquisition Scope: ~25% of the home needs interior paint"
type input "0.37"
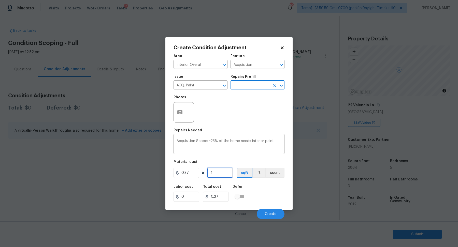
click at [228, 172] on input "1" at bounding box center [219, 173] width 25 height 10
type input "2"
type input "0.74"
type input "28"
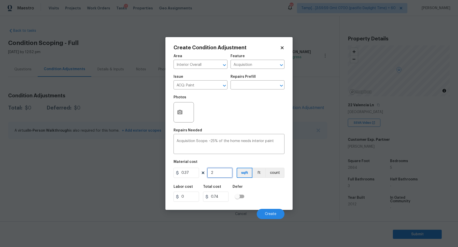
type input "10.36"
type input "286"
type input "105.82"
type input "2864"
type input "1059.68"
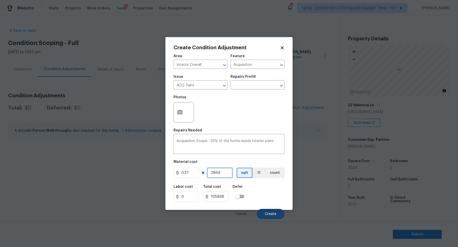
type input "2864"
click at [267, 213] on span "Create" at bounding box center [270, 215] width 11 height 4
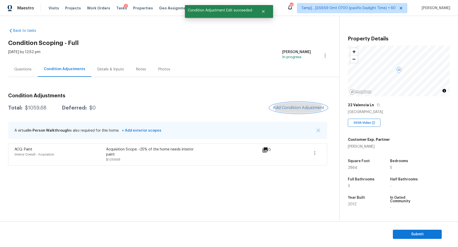
click at [320, 105] on button "Add Condition Adjustment" at bounding box center [299, 108] width 58 height 11
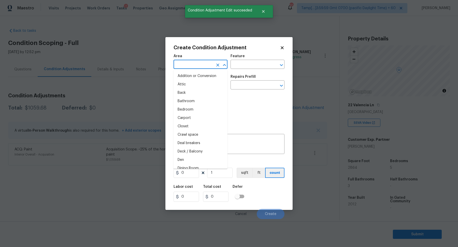
click at [196, 65] on input "text" at bounding box center [194, 65] width 40 height 8
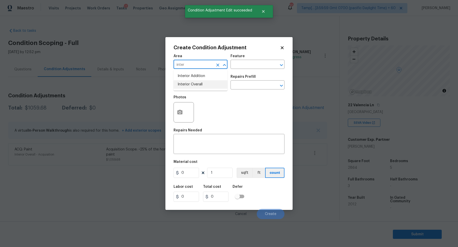
click at [200, 88] on li "Interior Overall" at bounding box center [201, 84] width 54 height 8
type input "Interior Overall"
click at [200, 88] on input "text" at bounding box center [194, 86] width 40 height 8
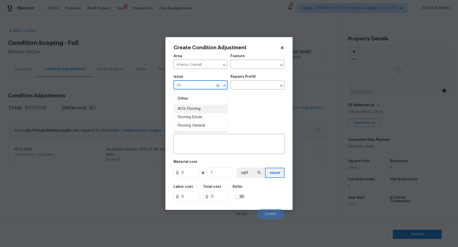
click at [205, 113] on li "ACQ: Flooring" at bounding box center [201, 109] width 54 height 8
type input "ACQ: Flooring"
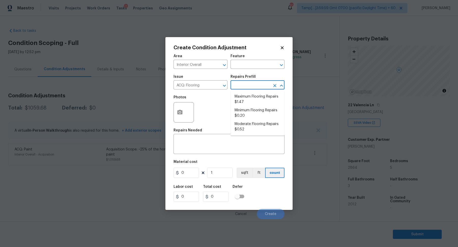
click at [259, 83] on input "text" at bounding box center [251, 86] width 40 height 8
click at [263, 103] on li "Maximum Flooring Repairs $1.47" at bounding box center [258, 100] width 54 height 14
type input "Acquisition"
type textarea "Acquisition Scope: Maximum flooring repairs"
type input "1.47"
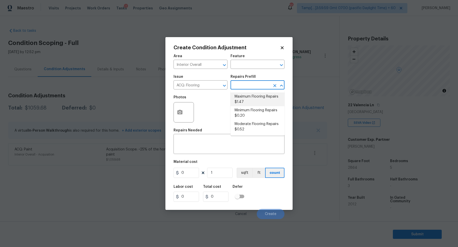
type input "1.47"
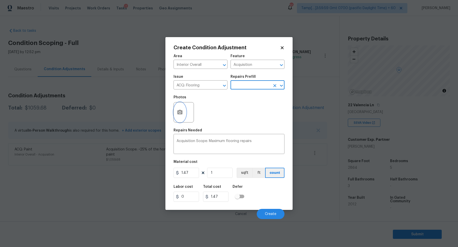
click at [182, 119] on button "button" at bounding box center [180, 113] width 12 height 20
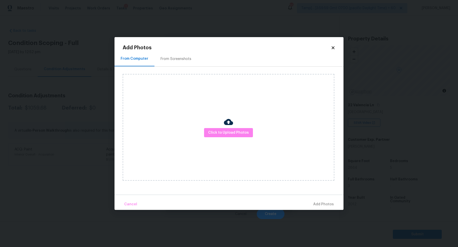
click at [218, 126] on div "Click to Upload Photos" at bounding box center [229, 127] width 212 height 107
click at [218, 129] on button "Click to Upload Photos" at bounding box center [228, 132] width 49 height 9
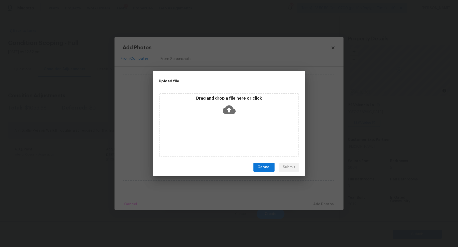
click at [240, 113] on div "Drag and drop a file here or click" at bounding box center [229, 107] width 139 height 22
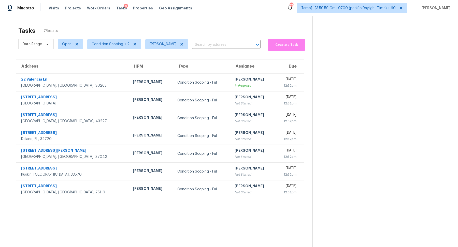
scroll to position [16, 0]
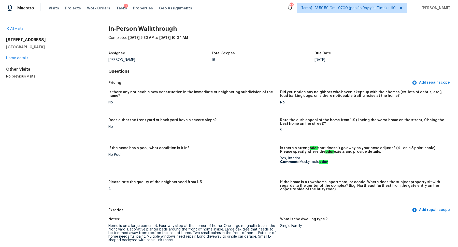
scroll to position [151, 0]
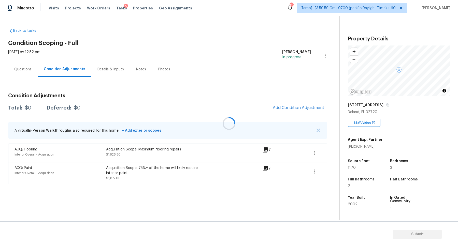
click at [300, 109] on div at bounding box center [229, 123] width 458 height 247
click at [307, 106] on span "Add Condition Adjustment" at bounding box center [298, 108] width 51 height 5
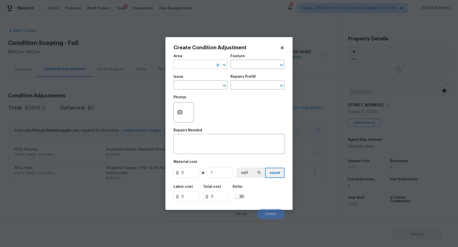
click at [204, 65] on input "text" at bounding box center [194, 65] width 40 height 8
click at [205, 86] on li "Exterior Overall" at bounding box center [201, 84] width 54 height 8
type input "Exterior Overall"
click at [205, 86] on input "text" at bounding box center [194, 86] width 40 height 8
click at [198, 101] on div "Other" at bounding box center [201, 99] width 54 height 12
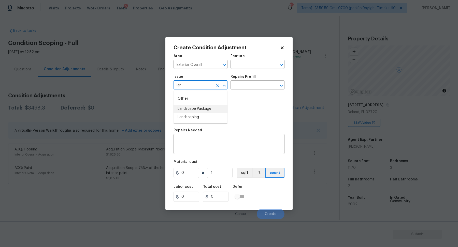
click at [198, 108] on li "Landscape Package" at bounding box center [201, 109] width 54 height 8
type input "Landscape Package"
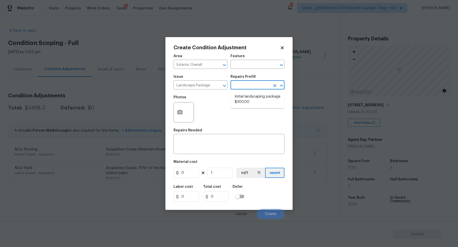
click at [253, 86] on input "text" at bounding box center [251, 86] width 40 height 8
click at [253, 97] on li "Initial landscaping package $300.00" at bounding box center [258, 100] width 54 height 14
type input "Home Readiness Packages"
type textarea "Mowing of grass up to 6" in height. Mow, edge along driveways & sidewalks, trim…"
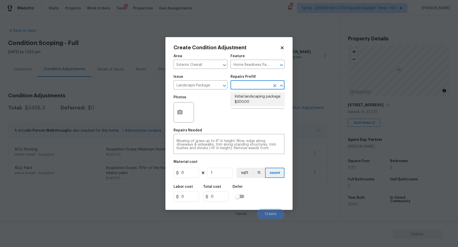
type input "300"
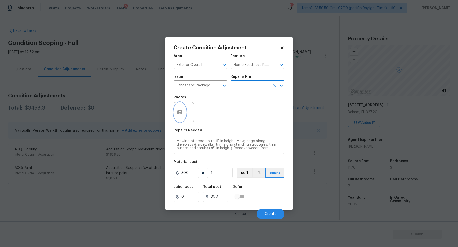
click at [184, 112] on button "button" at bounding box center [180, 113] width 12 height 20
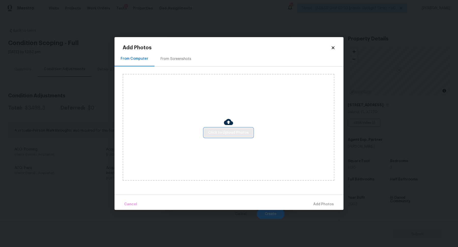
click at [215, 135] on span "Click to Upload Photos" at bounding box center [228, 133] width 41 height 6
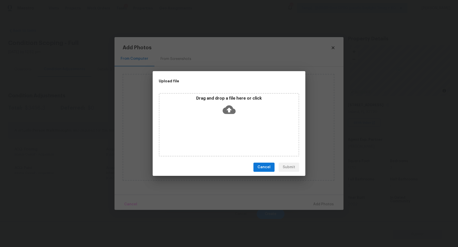
click at [231, 125] on div "Drag and drop a file here or click" at bounding box center [229, 125] width 141 height 64
